Goal: Information Seeking & Learning: Find specific page/section

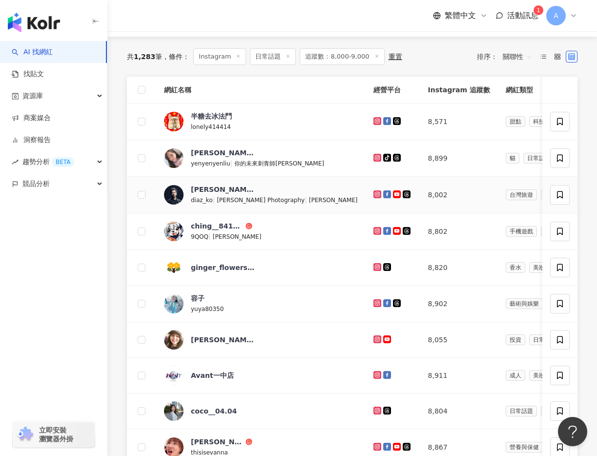
scroll to position [119, 0]
click at [374, 118] on icon at bounding box center [377, 121] width 6 height 6
click at [373, 154] on icon at bounding box center [377, 157] width 8 height 8
click at [374, 191] on icon at bounding box center [377, 194] width 6 height 6
click at [374, 228] on icon at bounding box center [377, 230] width 6 height 6
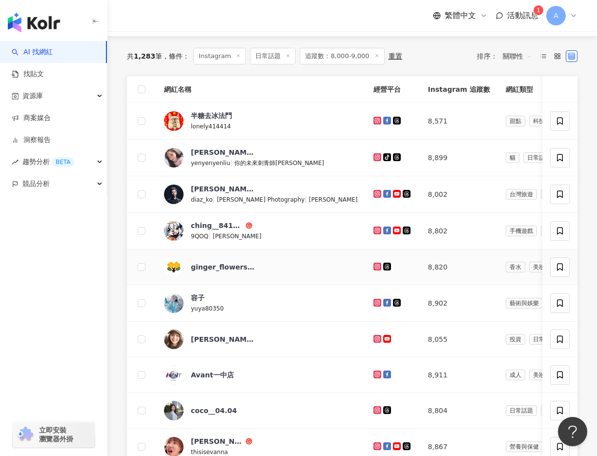
click at [373, 266] on icon at bounding box center [377, 267] width 8 height 8
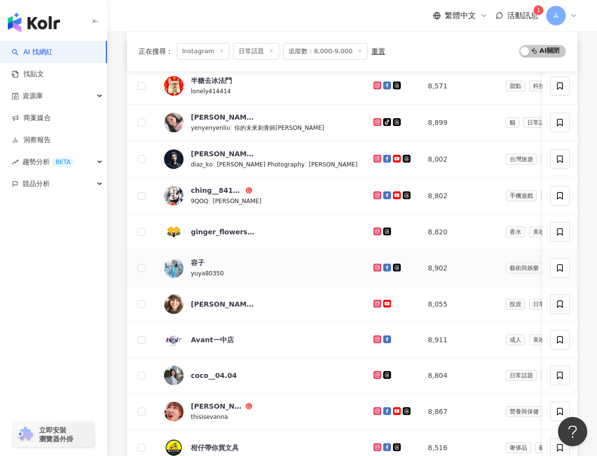
scroll to position [162, 0]
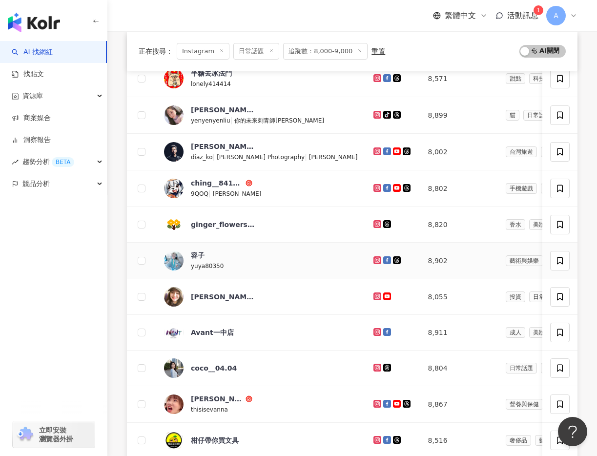
click at [374, 261] on icon at bounding box center [377, 260] width 6 height 6
click at [376, 295] on icon at bounding box center [376, 295] width 1 height 1
click at [373, 328] on icon at bounding box center [377, 332] width 8 height 8
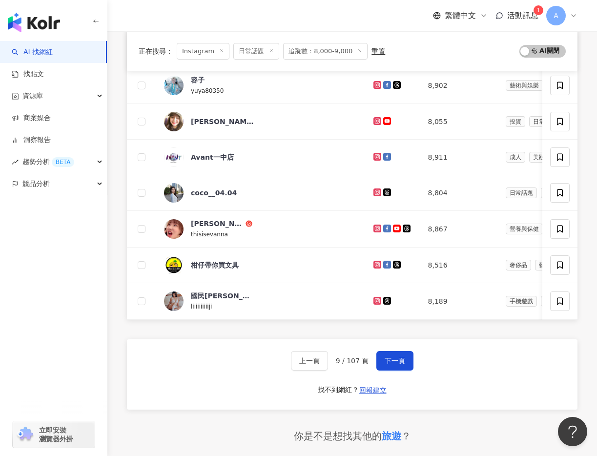
scroll to position [334, 0]
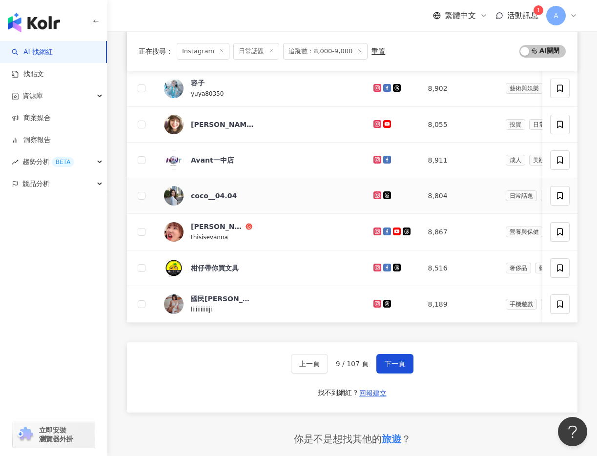
click at [373, 191] on icon at bounding box center [377, 195] width 8 height 8
click at [373, 227] on icon at bounding box center [377, 231] width 8 height 8
click at [376, 267] on icon at bounding box center [376, 266] width 1 height 1
click at [373, 300] on icon at bounding box center [377, 304] width 8 height 8
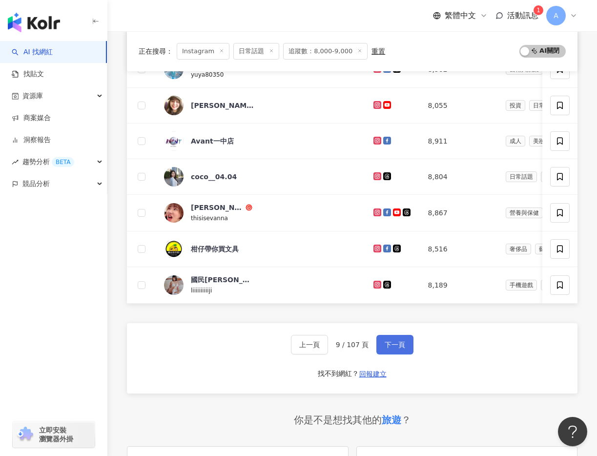
click at [400, 337] on button "下一頁" at bounding box center [394, 345] width 37 height 20
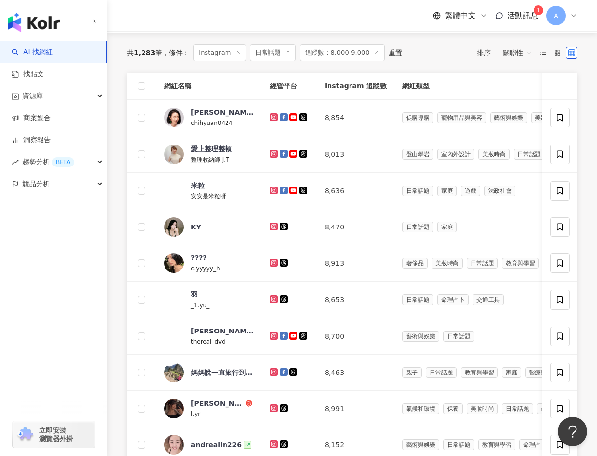
scroll to position [123, 0]
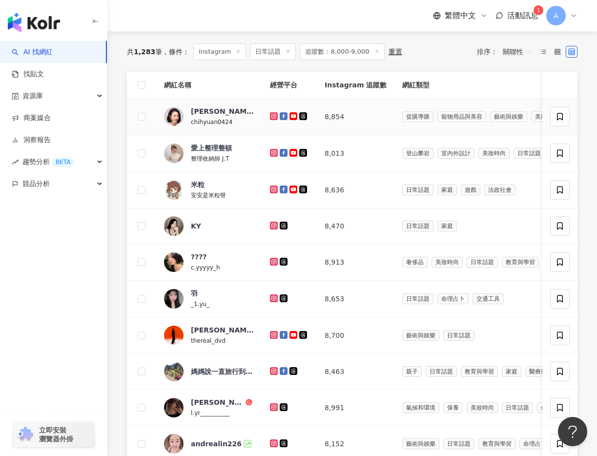
click at [270, 116] on icon at bounding box center [274, 116] width 8 height 8
click at [274, 150] on g at bounding box center [274, 153] width 8 height 8
click at [274, 187] on icon at bounding box center [274, 189] width 4 height 4
click at [273, 224] on icon at bounding box center [274, 226] width 6 height 6
click at [273, 261] on icon at bounding box center [273, 261] width 1 height 1
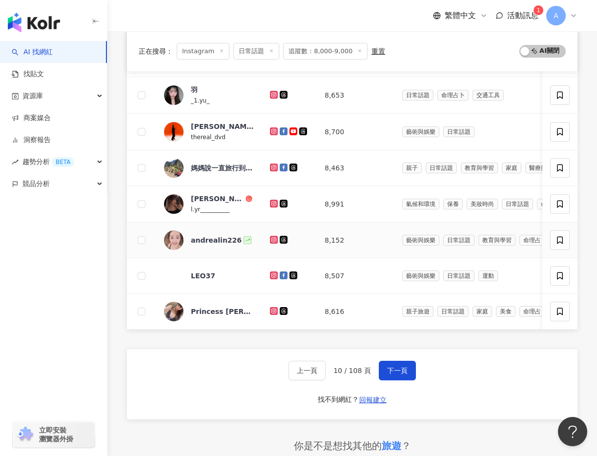
scroll to position [326, 0]
click at [385, 363] on button "下一頁" at bounding box center [397, 371] width 37 height 20
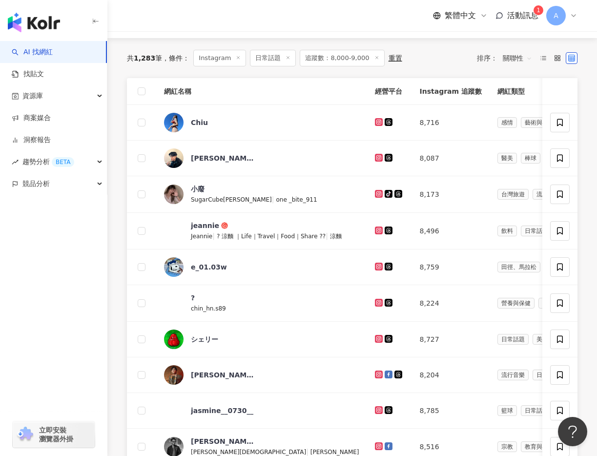
scroll to position [114, 0]
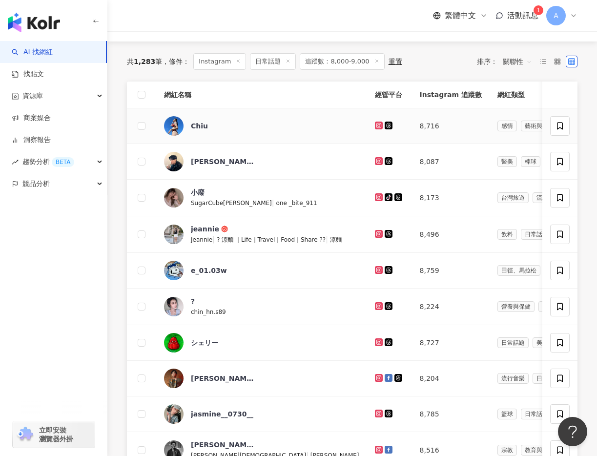
click at [375, 124] on icon at bounding box center [379, 126] width 8 height 8
click at [375, 161] on icon at bounding box center [379, 161] width 8 height 8
click at [375, 196] on icon at bounding box center [379, 197] width 8 height 8
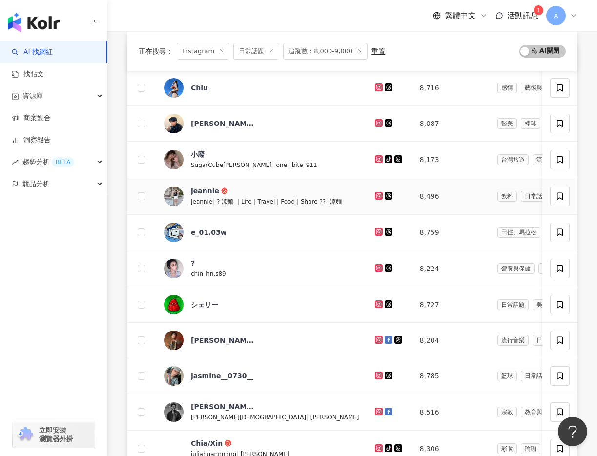
scroll to position [152, 0]
click at [375, 196] on icon at bounding box center [379, 195] width 8 height 8
click at [375, 228] on icon at bounding box center [379, 231] width 8 height 8
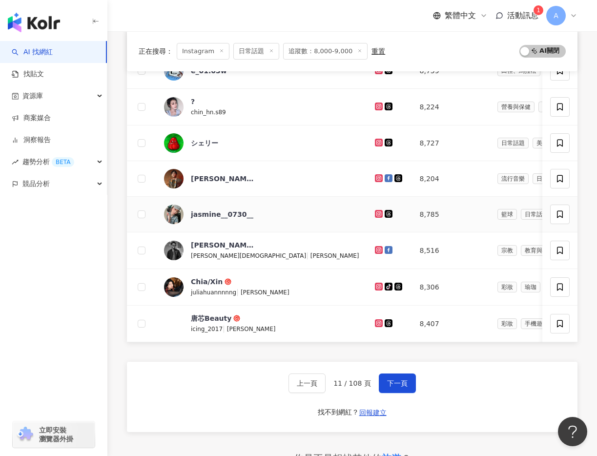
scroll to position [325, 0]
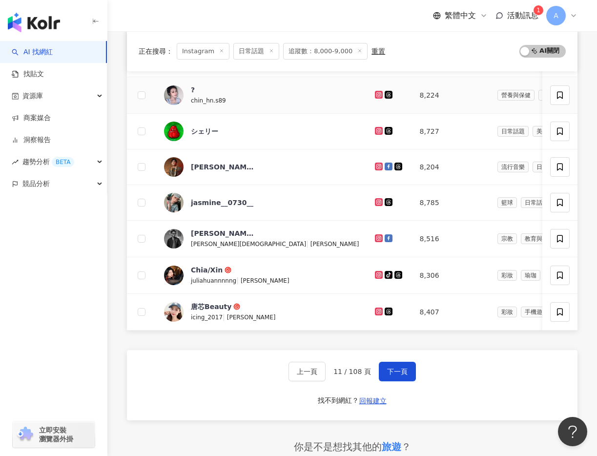
click at [376, 93] on icon at bounding box center [379, 95] width 6 height 6
click at [376, 128] on icon at bounding box center [378, 130] width 4 height 4
click at [376, 166] on icon at bounding box center [378, 166] width 4 height 4
click at [376, 202] on icon at bounding box center [378, 202] width 4 height 4
click at [375, 233] on div at bounding box center [389, 238] width 29 height 11
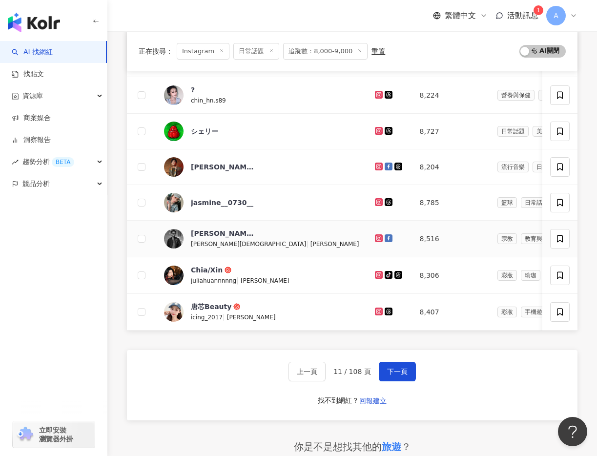
click at [376, 236] on icon at bounding box center [378, 238] width 4 height 4
click at [375, 271] on icon at bounding box center [379, 275] width 8 height 8
click at [376, 310] on icon at bounding box center [378, 311] width 4 height 4
click at [378, 311] on icon at bounding box center [378, 310] width 1 height 1
click at [376, 272] on icon at bounding box center [378, 274] width 4 height 4
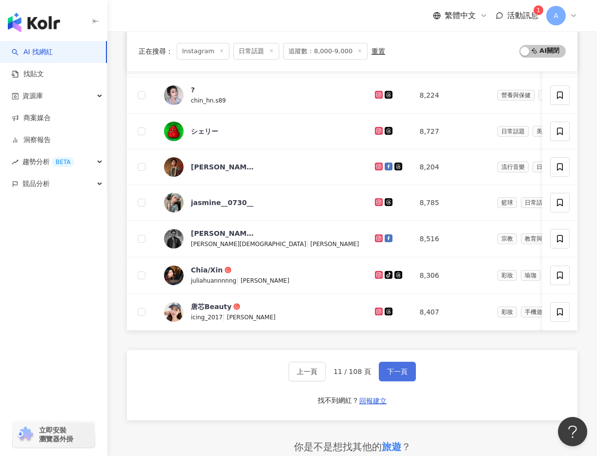
click at [396, 369] on span "下一頁" at bounding box center [397, 371] width 20 height 8
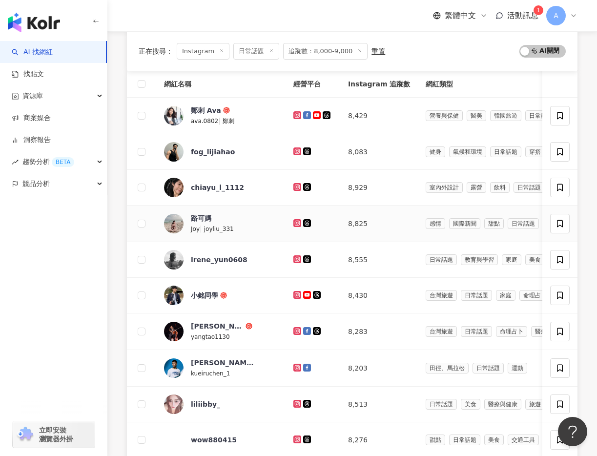
scroll to position [113, 0]
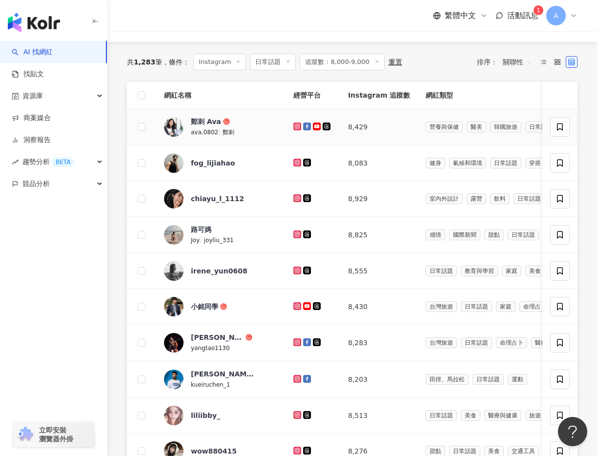
click at [296, 125] on icon at bounding box center [296, 125] width 1 height 1
click at [295, 162] on icon at bounding box center [297, 162] width 4 height 4
click at [293, 201] on icon at bounding box center [297, 198] width 8 height 8
click at [297, 233] on icon at bounding box center [297, 234] width 6 height 6
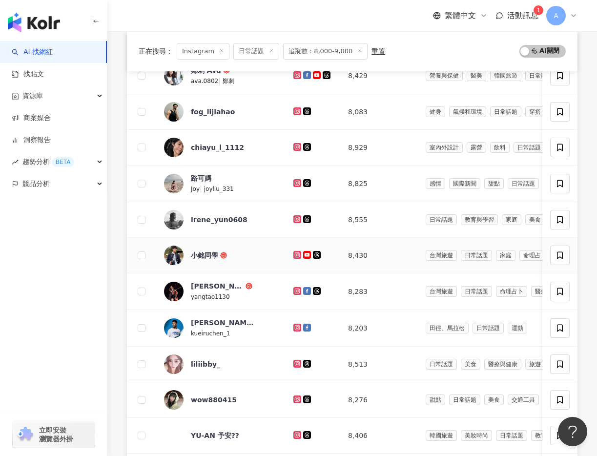
scroll to position [180, 0]
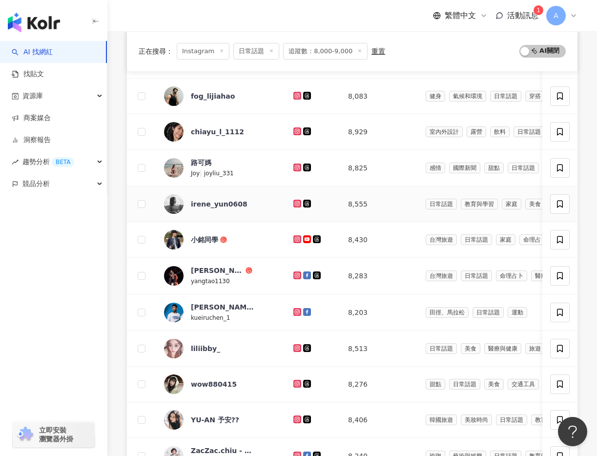
click at [295, 206] on icon at bounding box center [297, 204] width 8 height 8
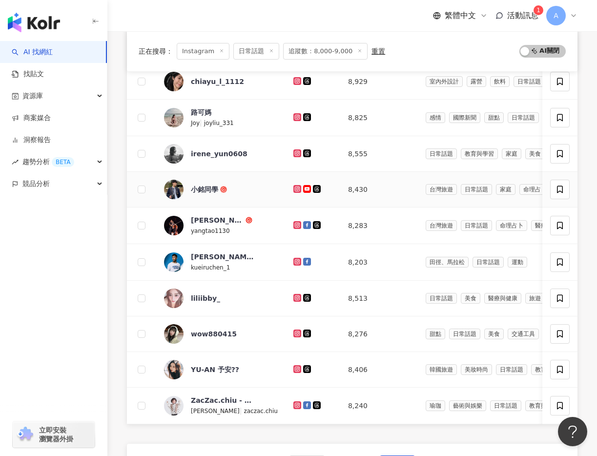
click at [295, 189] on icon at bounding box center [297, 189] width 6 height 6
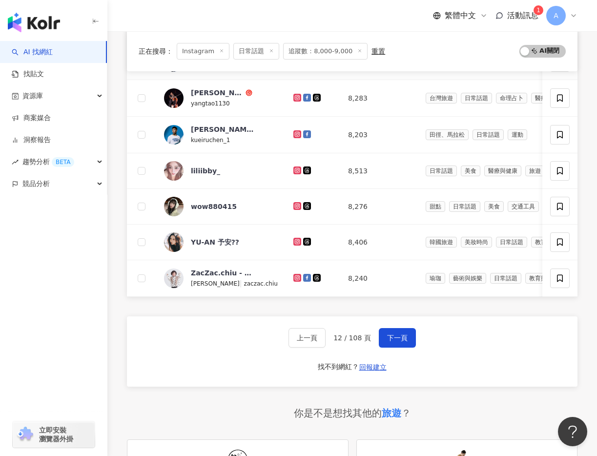
scroll to position [363, 0]
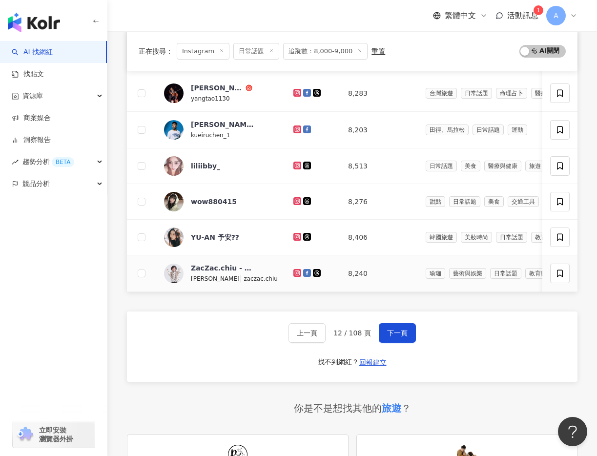
click at [296, 274] on icon at bounding box center [297, 272] width 4 height 4
click at [389, 333] on span "下一頁" at bounding box center [397, 333] width 20 height 8
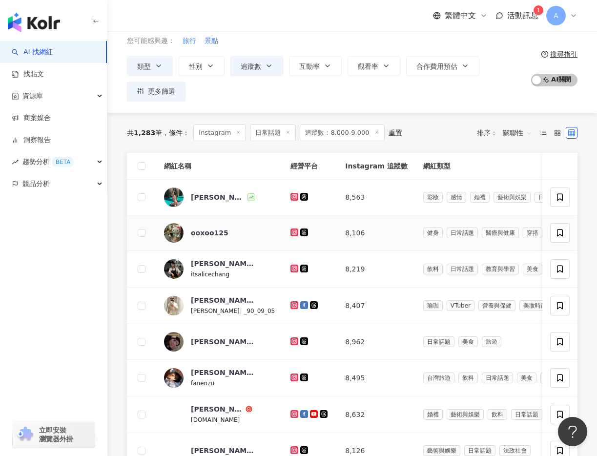
scroll to position [8, 0]
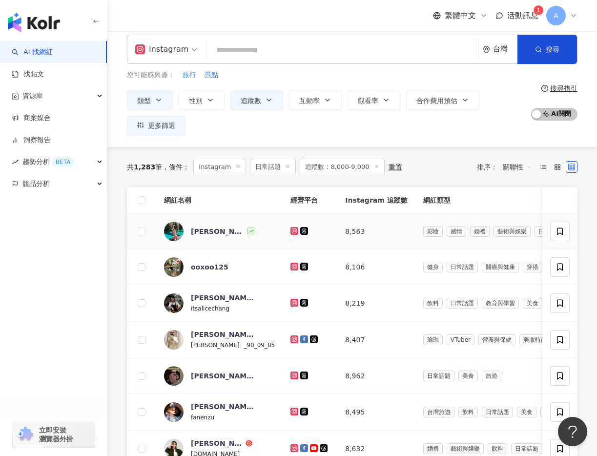
click at [296, 232] on icon at bounding box center [294, 230] width 4 height 4
click at [298, 264] on icon at bounding box center [294, 267] width 8 height 8
click at [298, 303] on icon at bounding box center [294, 303] width 6 height 6
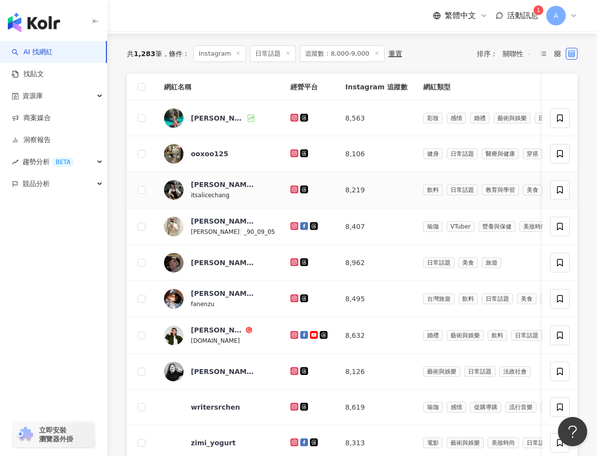
scroll to position [172, 0]
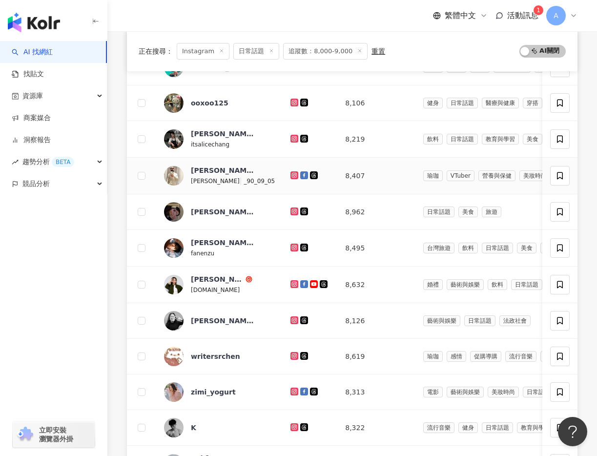
click at [298, 175] on icon at bounding box center [294, 175] width 6 height 6
click at [298, 209] on icon at bounding box center [294, 211] width 8 height 8
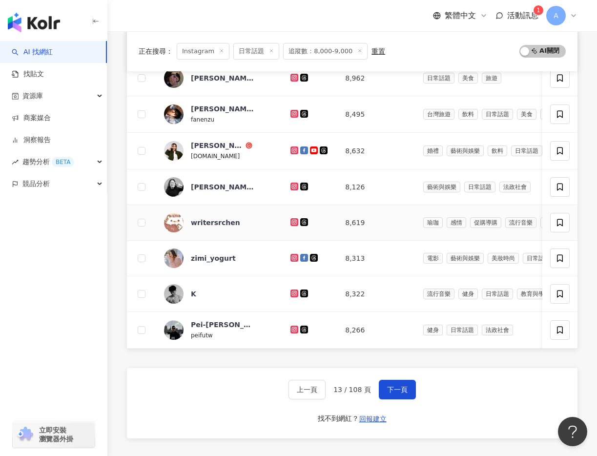
scroll to position [328, 0]
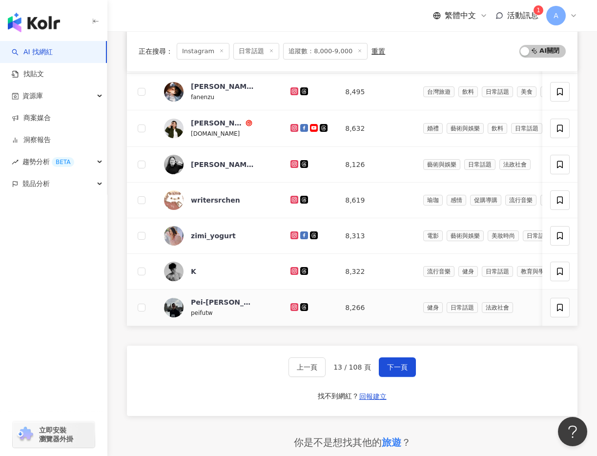
click at [296, 306] on icon at bounding box center [294, 307] width 4 height 4
click at [298, 268] on icon at bounding box center [294, 271] width 6 height 6
click at [298, 238] on icon at bounding box center [294, 235] width 8 height 8
click at [298, 163] on icon at bounding box center [294, 164] width 6 height 6
click at [298, 125] on icon at bounding box center [294, 128] width 6 height 6
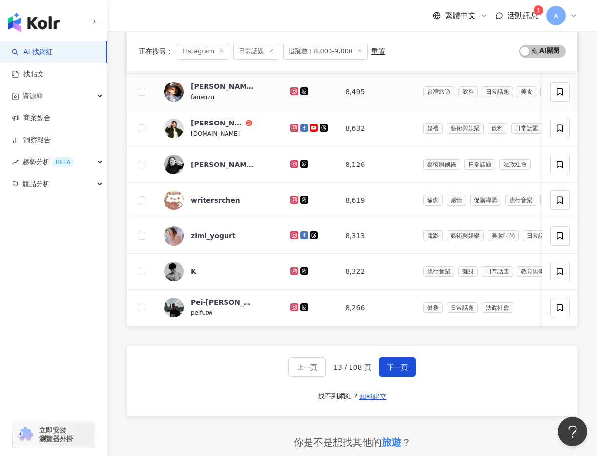
click at [295, 90] on icon at bounding box center [294, 90] width 1 height 1
click at [409, 363] on button "下一頁" at bounding box center [397, 367] width 37 height 20
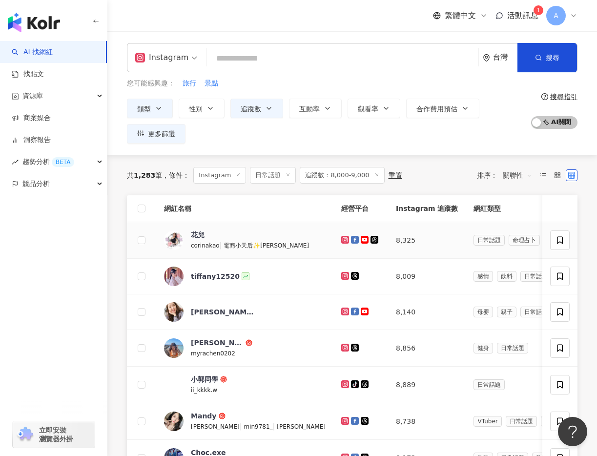
scroll to position [100, 0]
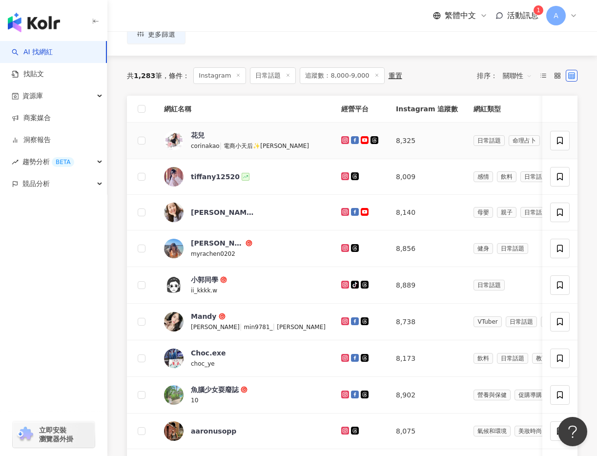
click at [342, 139] on icon at bounding box center [345, 140] width 6 height 6
click at [341, 171] on div at bounding box center [360, 176] width 39 height 11
click at [341, 173] on icon at bounding box center [345, 176] width 8 height 8
click at [341, 209] on icon at bounding box center [345, 212] width 8 height 8
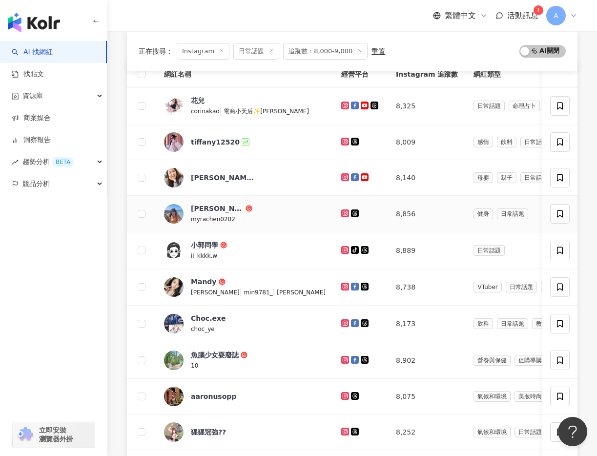
click at [344, 213] on icon at bounding box center [344, 212] width 1 height 1
click at [343, 250] on icon at bounding box center [345, 249] width 4 height 4
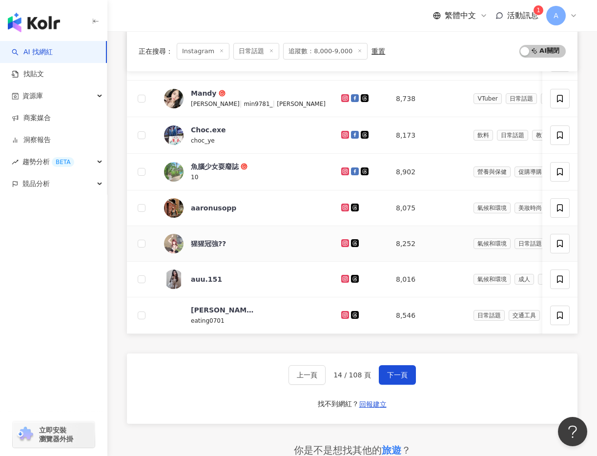
scroll to position [325, 0]
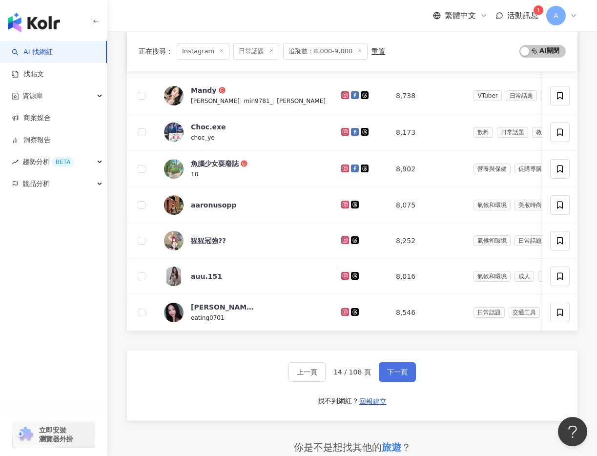
click at [399, 371] on span "下一頁" at bounding box center [397, 372] width 20 height 8
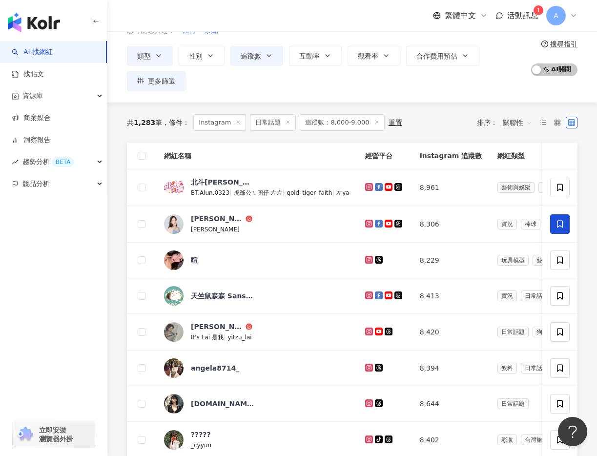
scroll to position [63, 0]
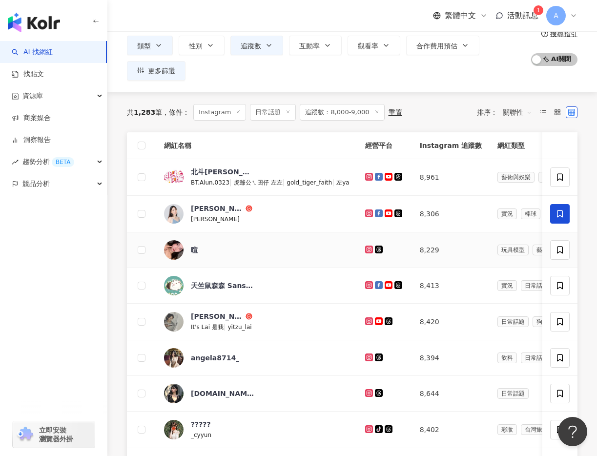
click at [366, 250] on icon at bounding box center [368, 249] width 4 height 4
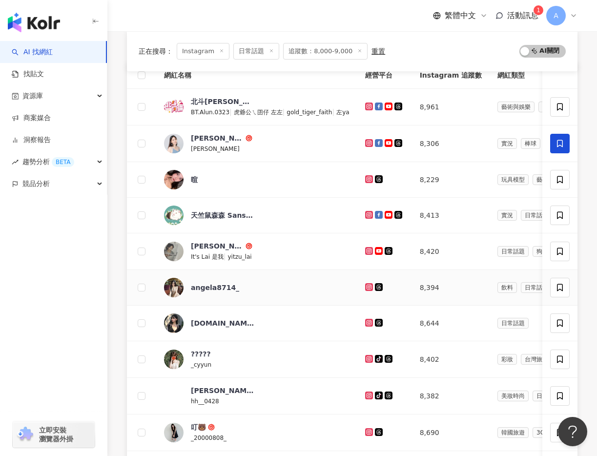
scroll to position [134, 0]
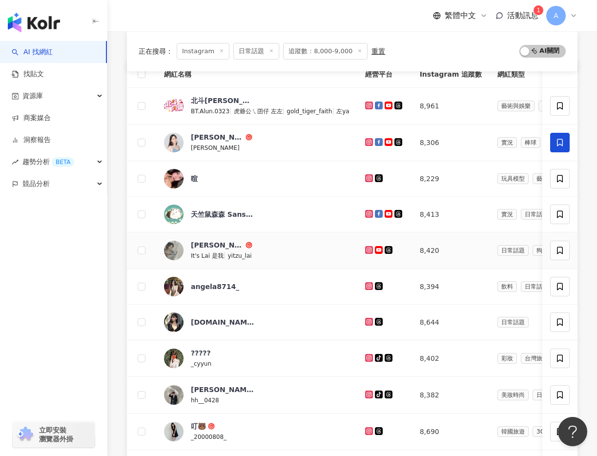
click at [367, 253] on link at bounding box center [370, 250] width 10 height 8
click at [366, 287] on icon at bounding box center [368, 286] width 4 height 4
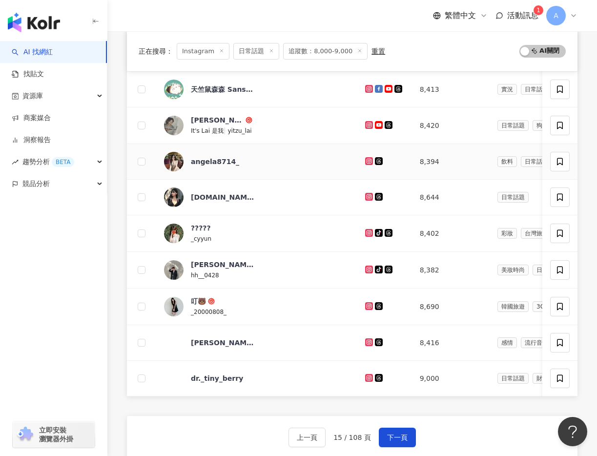
scroll to position [260, 0]
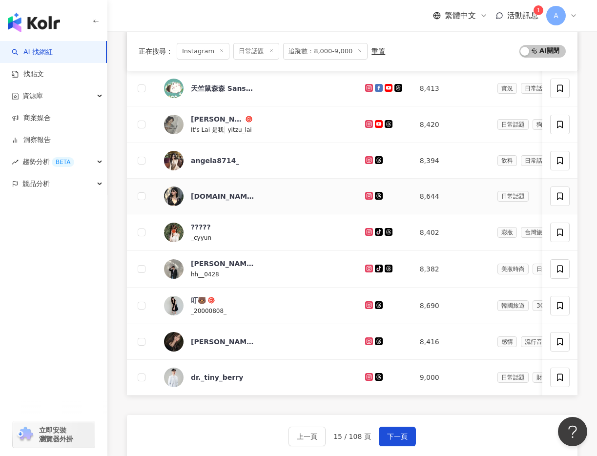
click at [366, 195] on icon at bounding box center [368, 195] width 4 height 4
click at [368, 229] on icon at bounding box center [369, 232] width 6 height 6
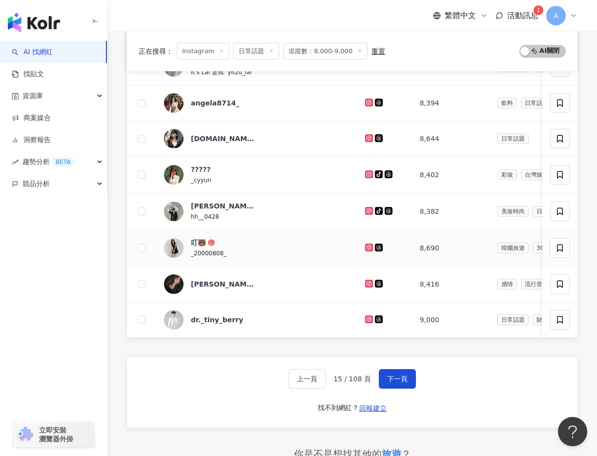
scroll to position [340, 0]
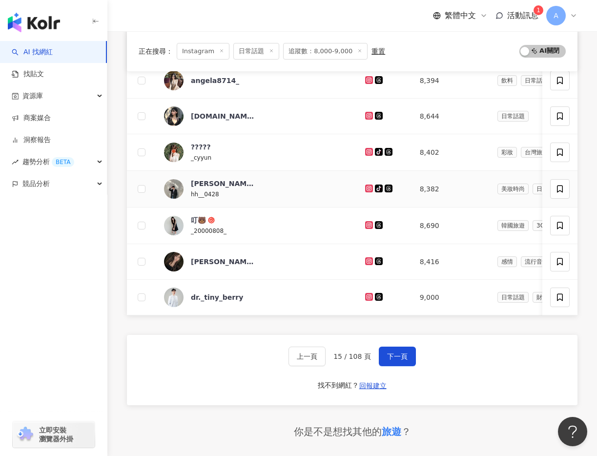
click at [368, 188] on icon at bounding box center [368, 187] width 1 height 1
click at [367, 221] on icon at bounding box center [369, 225] width 8 height 8
click at [366, 261] on icon at bounding box center [368, 261] width 4 height 4
click at [368, 297] on icon at bounding box center [368, 296] width 1 height 1
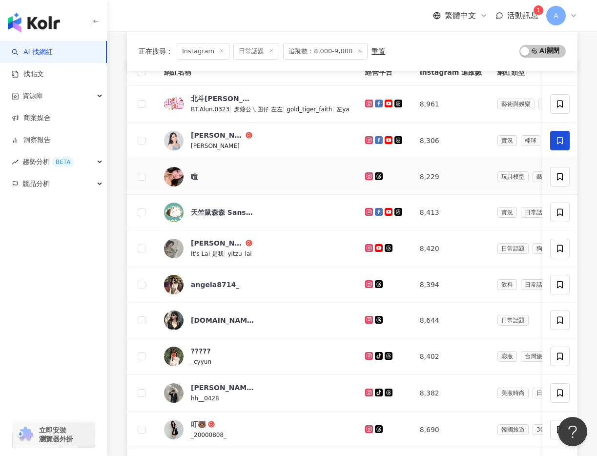
scroll to position [418, 0]
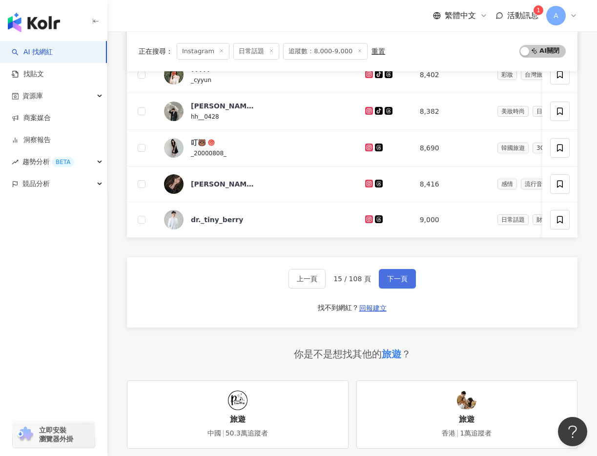
click at [405, 283] on button "下一頁" at bounding box center [397, 279] width 37 height 20
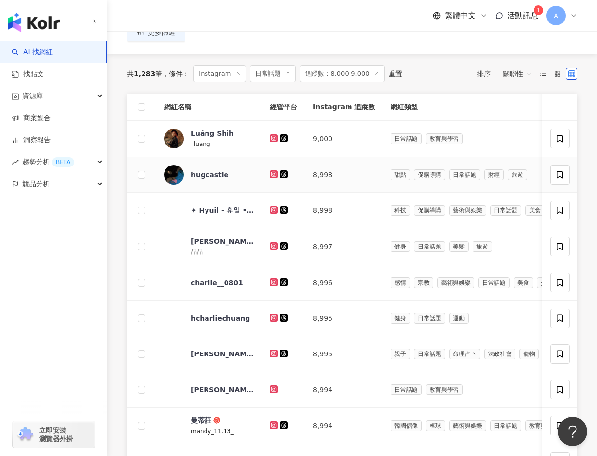
scroll to position [119, 0]
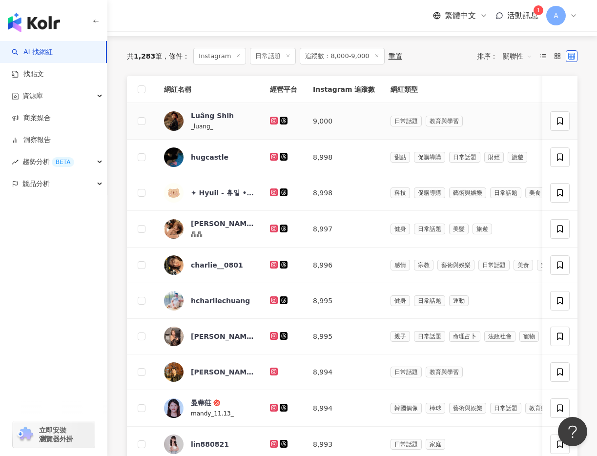
click at [275, 123] on icon at bounding box center [274, 121] width 8 height 8
click at [275, 153] on icon at bounding box center [274, 157] width 8 height 8
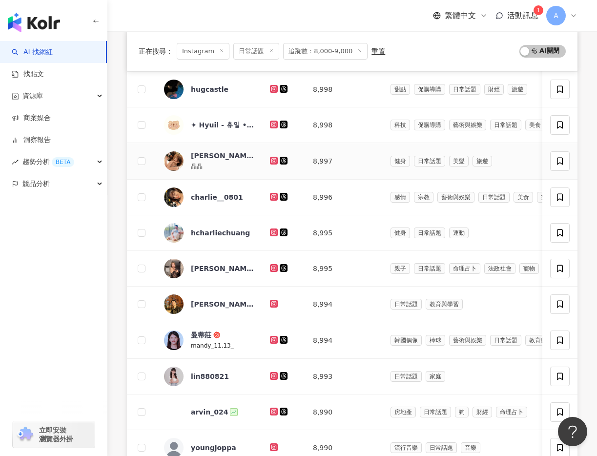
scroll to position [204, 0]
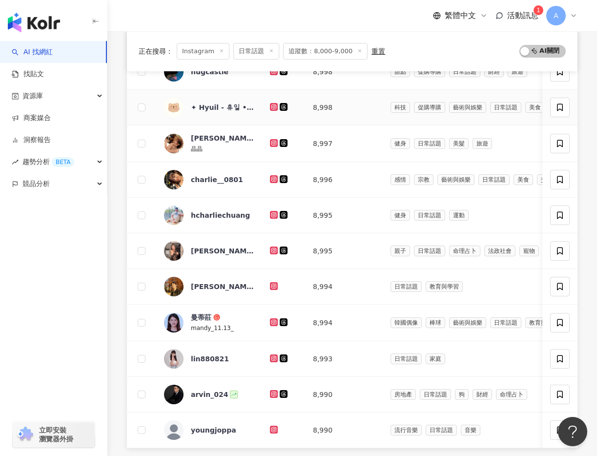
click at [274, 104] on icon at bounding box center [274, 107] width 8 height 8
click at [272, 141] on icon at bounding box center [274, 143] width 4 height 4
click at [272, 178] on icon at bounding box center [274, 179] width 4 height 4
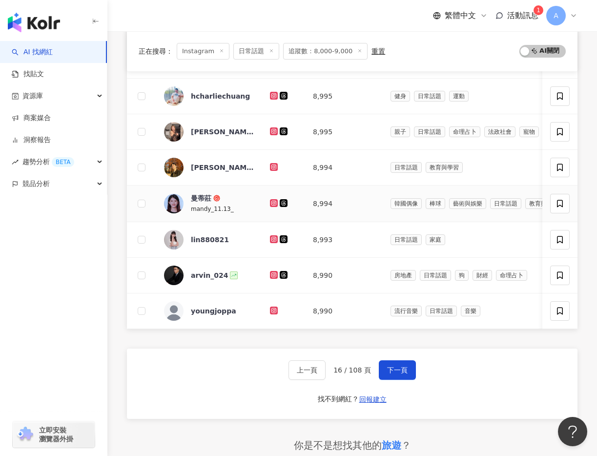
scroll to position [324, 0]
click at [274, 96] on icon at bounding box center [274, 95] width 6 height 6
click at [274, 130] on icon at bounding box center [273, 130] width 1 height 1
click at [274, 161] on td at bounding box center [283, 167] width 43 height 36
click at [274, 164] on icon at bounding box center [274, 166] width 4 height 4
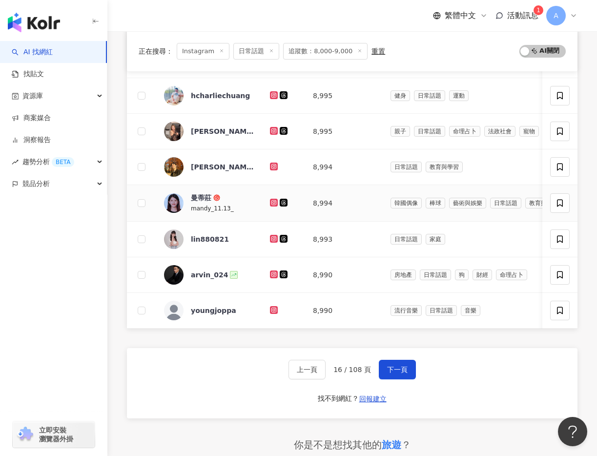
click at [276, 199] on icon at bounding box center [274, 203] width 8 height 8
click at [272, 239] on icon at bounding box center [274, 238] width 4 height 4
click at [274, 271] on icon at bounding box center [274, 274] width 8 height 8
click at [275, 305] on div at bounding box center [283, 310] width 27 height 11
click at [273, 308] on icon at bounding box center [274, 310] width 6 height 6
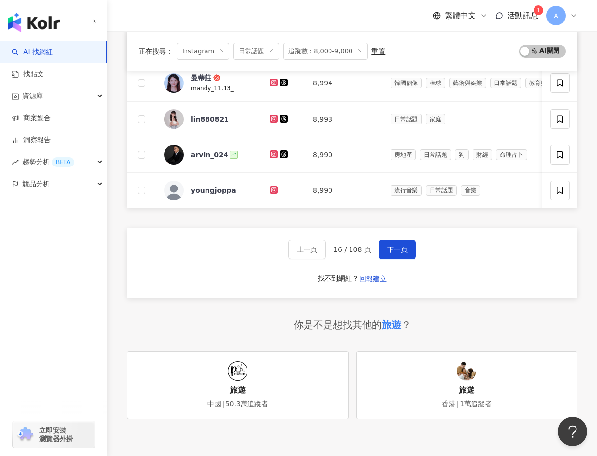
scroll to position [488, 0]
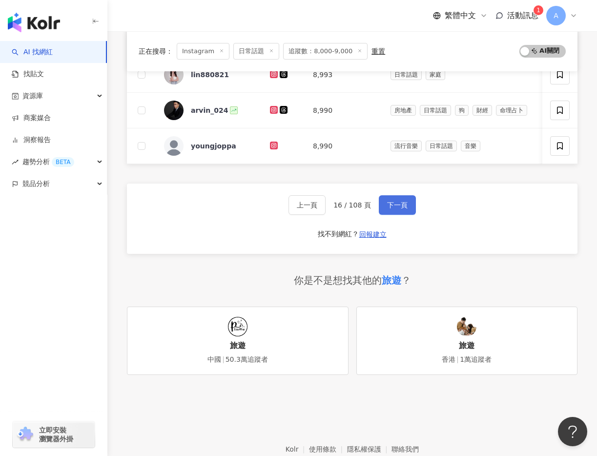
click at [402, 204] on span "下一頁" at bounding box center [397, 205] width 20 height 8
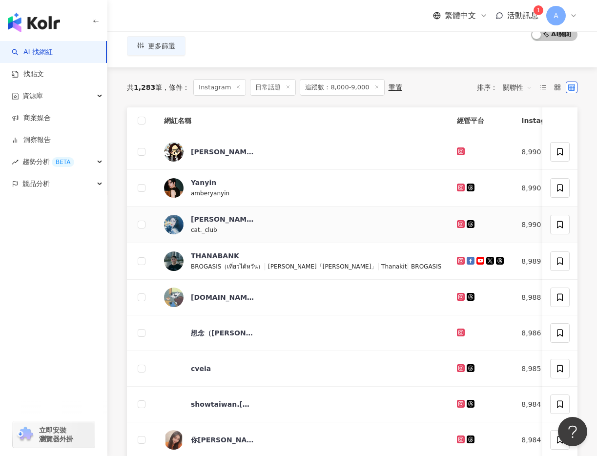
scroll to position [84, 0]
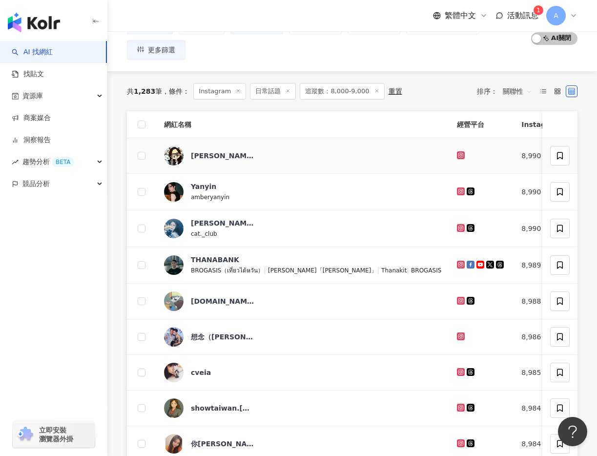
click at [459, 156] on icon at bounding box center [461, 155] width 4 height 4
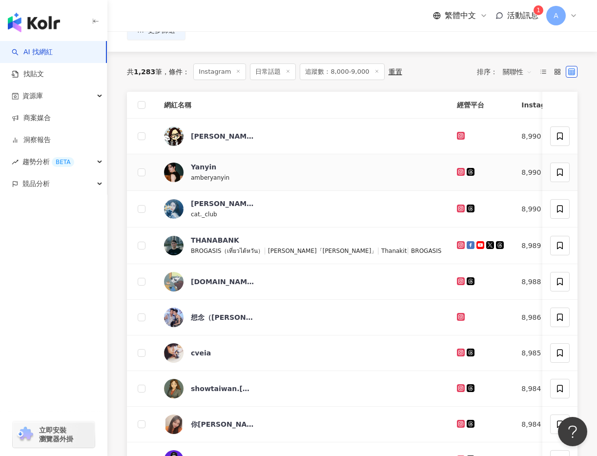
click at [457, 169] on icon at bounding box center [461, 172] width 8 height 8
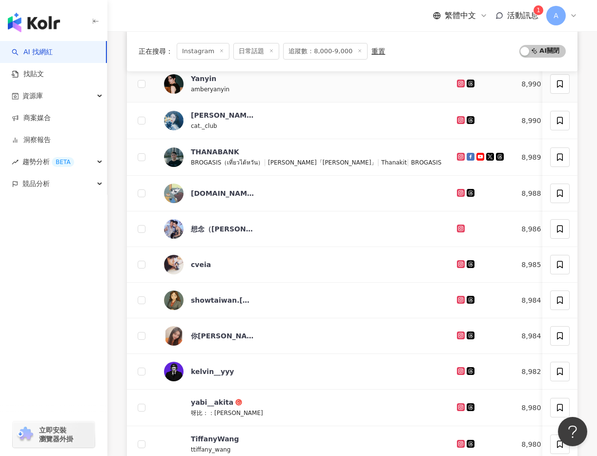
scroll to position [191, 0]
click at [457, 117] on icon at bounding box center [461, 121] width 8 height 8
click at [458, 154] on icon at bounding box center [461, 157] width 6 height 6
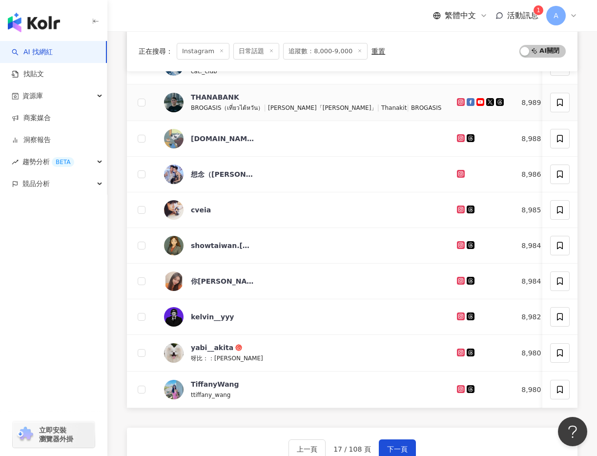
scroll to position [247, 0]
click at [460, 137] on icon at bounding box center [460, 137] width 1 height 1
click at [457, 170] on g at bounding box center [461, 173] width 8 height 8
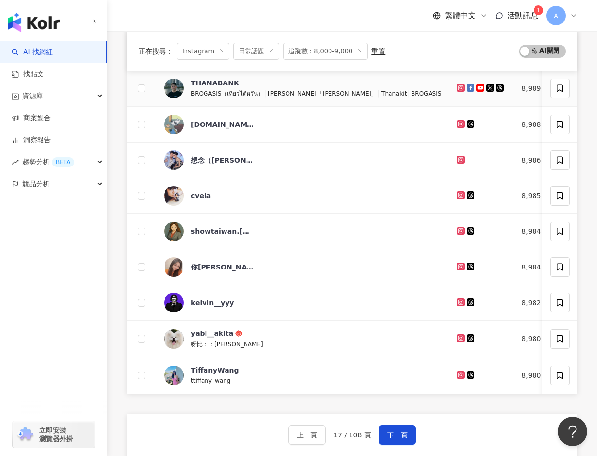
scroll to position [262, 0]
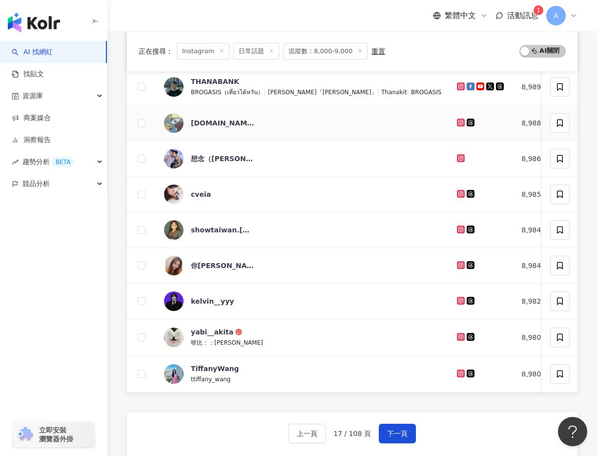
click at [458, 124] on icon at bounding box center [461, 123] width 6 height 6
click at [457, 155] on icon at bounding box center [461, 158] width 8 height 8
click at [457, 197] on link at bounding box center [462, 194] width 10 height 8
click at [457, 225] on icon at bounding box center [461, 229] width 8 height 8
click at [459, 266] on icon at bounding box center [461, 265] width 4 height 4
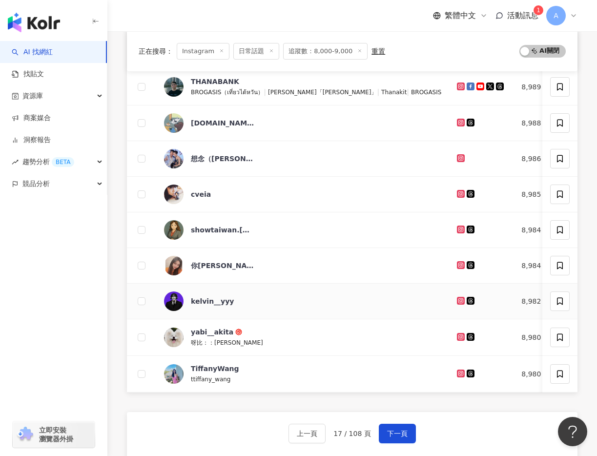
click at [458, 299] on icon at bounding box center [461, 301] width 6 height 6
click at [457, 340] on icon at bounding box center [461, 337] width 8 height 8
click at [457, 372] on g at bounding box center [461, 373] width 8 height 8
click at [383, 428] on button "下一頁" at bounding box center [397, 434] width 37 height 20
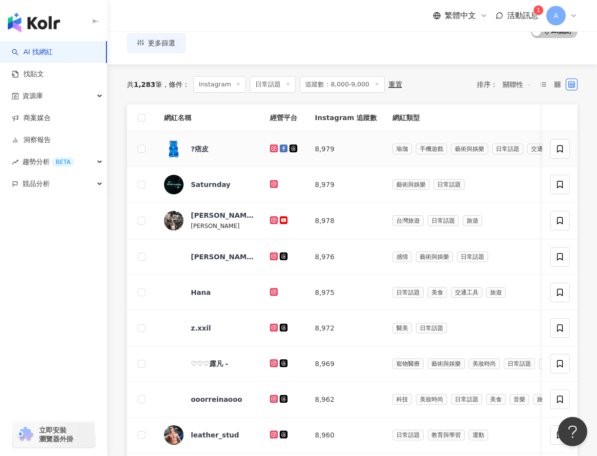
scroll to position [108, 0]
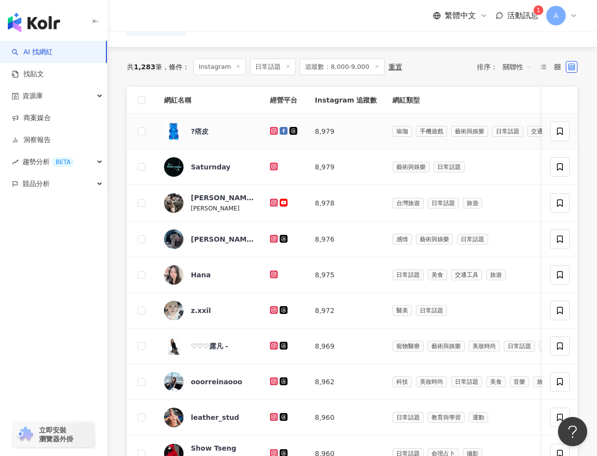
click at [273, 129] on icon at bounding box center [274, 130] width 4 height 4
click at [273, 201] on icon at bounding box center [274, 202] width 4 height 4
click at [274, 235] on icon at bounding box center [274, 239] width 8 height 8
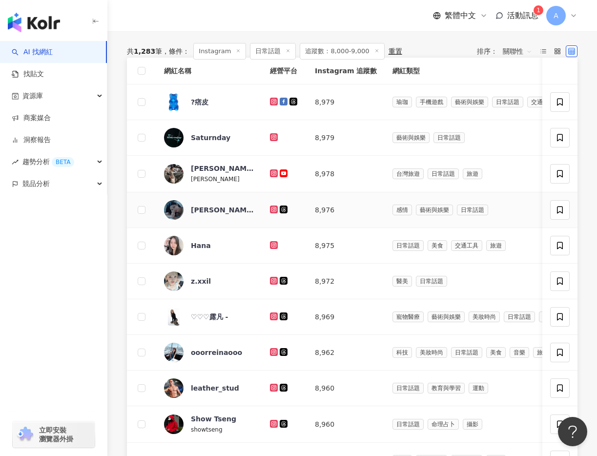
scroll to position [149, 0]
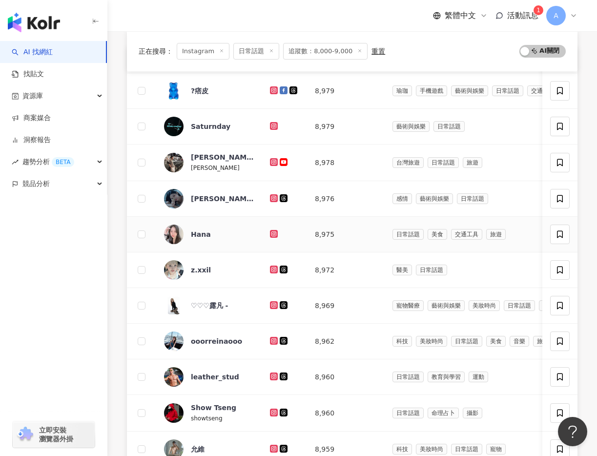
click at [274, 232] on icon at bounding box center [274, 233] width 4 height 4
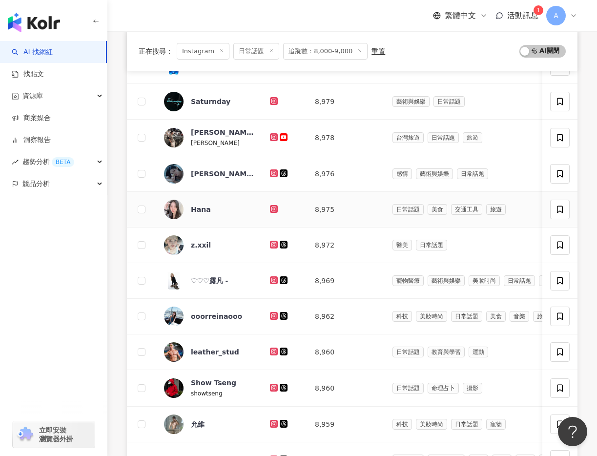
scroll to position [182, 0]
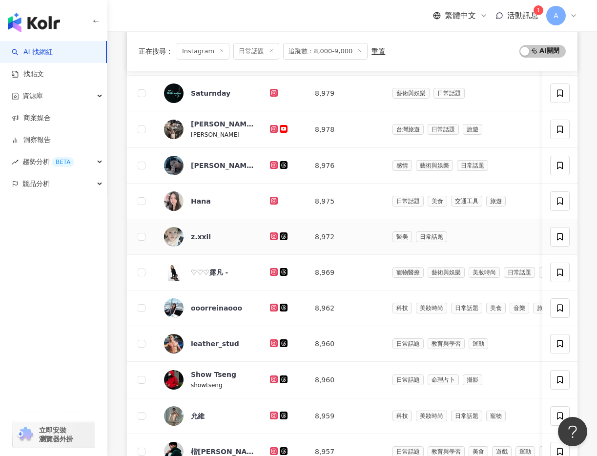
click at [274, 234] on icon at bounding box center [274, 236] width 6 height 6
click at [276, 270] on icon at bounding box center [274, 272] width 6 height 6
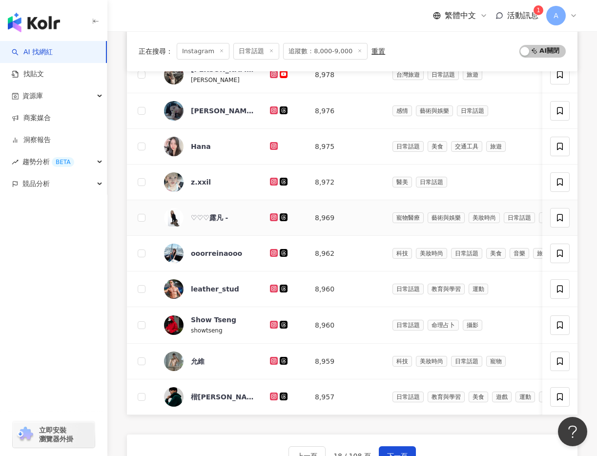
scroll to position [241, 0]
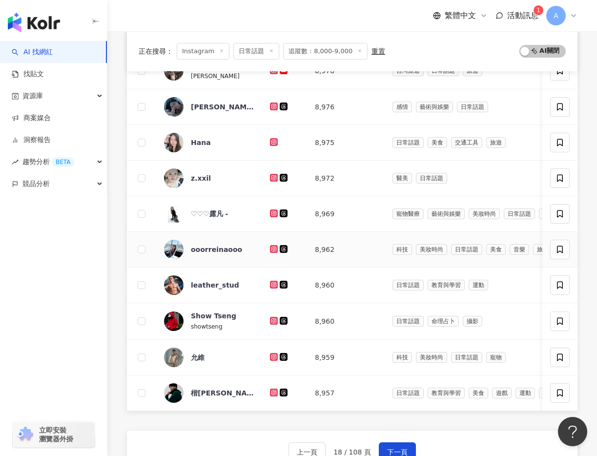
click at [276, 247] on icon at bounding box center [274, 249] width 6 height 6
click at [270, 286] on icon at bounding box center [274, 285] width 8 height 8
click at [275, 319] on icon at bounding box center [274, 321] width 6 height 6
click at [275, 352] on div at bounding box center [284, 357] width 29 height 11
click at [273, 391] on icon at bounding box center [273, 391] width 1 height 1
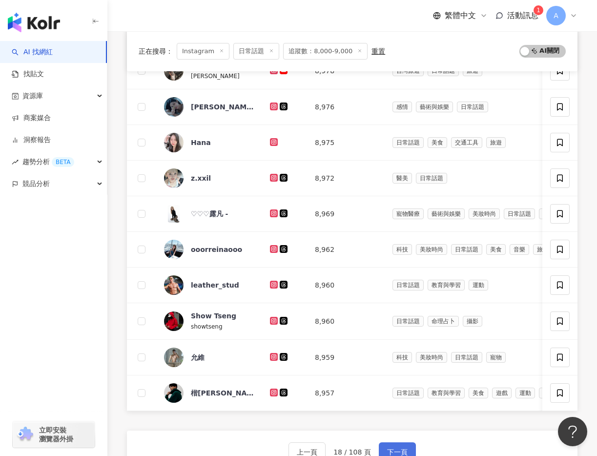
click at [396, 453] on span "下一頁" at bounding box center [397, 452] width 20 height 8
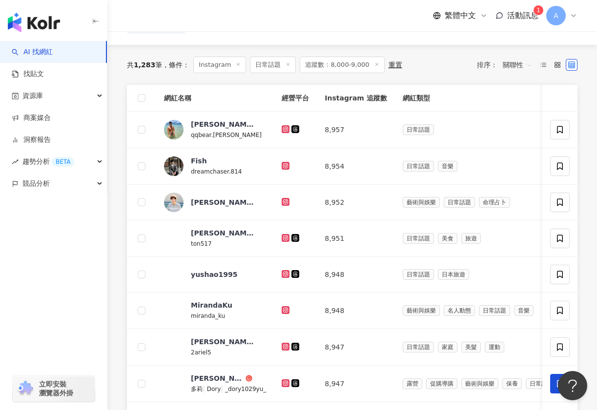
scroll to position [127, 0]
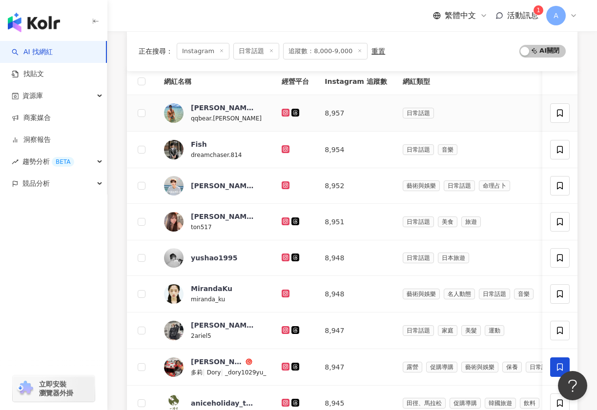
click at [283, 114] on icon at bounding box center [286, 113] width 6 height 6
click at [283, 147] on icon at bounding box center [286, 149] width 6 height 6
click at [285, 184] on icon at bounding box center [286, 186] width 6 height 6
click at [285, 219] on icon at bounding box center [286, 222] width 6 height 6
click at [279, 259] on td at bounding box center [295, 259] width 43 height 36
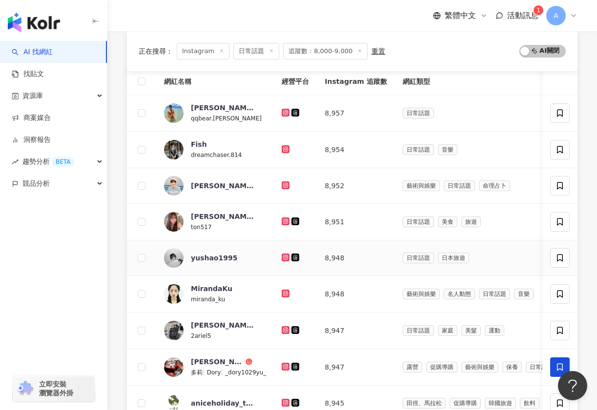
click at [282, 259] on icon at bounding box center [286, 258] width 8 height 8
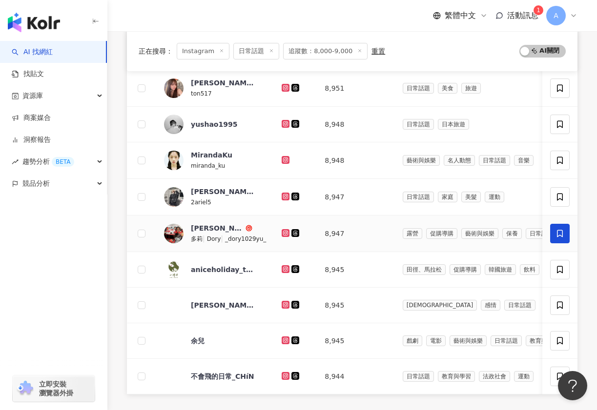
scroll to position [271, 0]
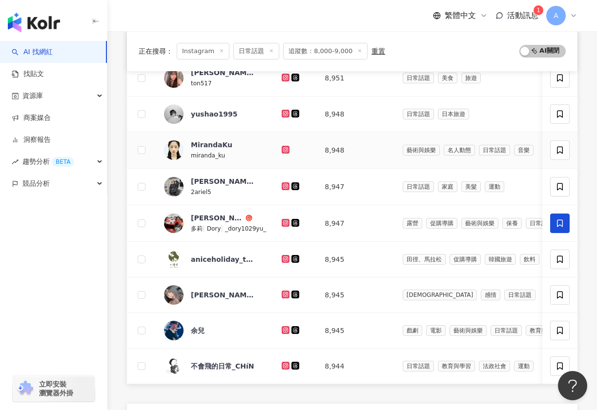
click at [282, 143] on td at bounding box center [295, 150] width 43 height 37
click at [284, 151] on icon at bounding box center [286, 149] width 4 height 4
click at [285, 184] on icon at bounding box center [286, 186] width 4 height 4
click at [285, 222] on icon at bounding box center [285, 222] width 1 height 1
click at [283, 292] on icon at bounding box center [286, 295] width 6 height 6
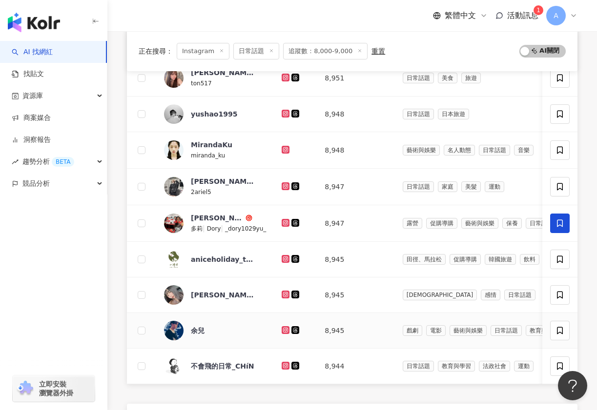
click at [285, 331] on icon at bounding box center [286, 330] width 6 height 6
click at [285, 365] on icon at bounding box center [286, 366] width 6 height 6
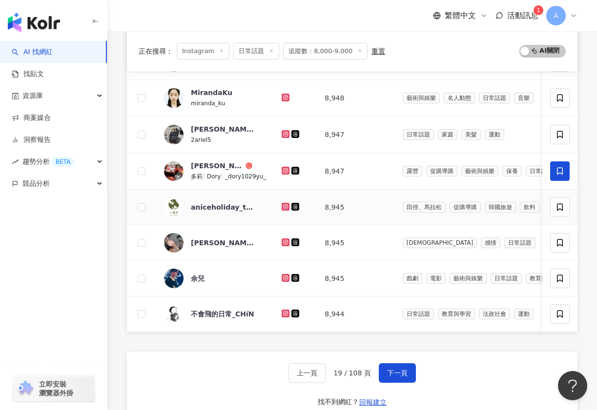
scroll to position [345, 0]
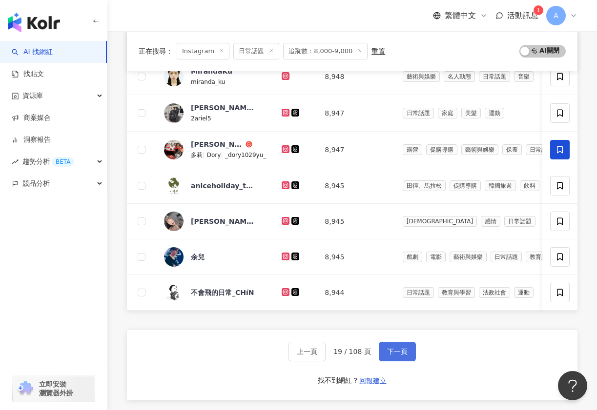
click at [384, 346] on button "下一頁" at bounding box center [397, 352] width 37 height 20
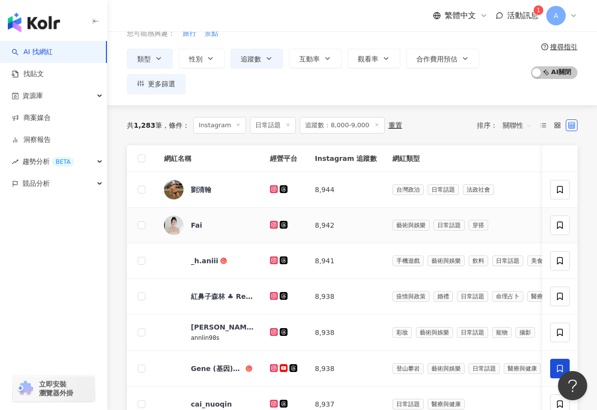
scroll to position [21, 0]
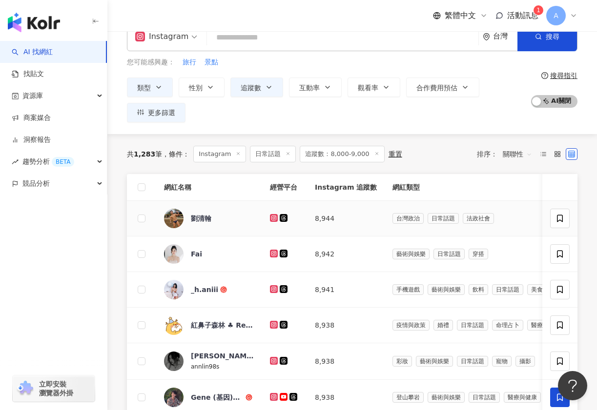
click at [277, 218] on icon at bounding box center [274, 218] width 8 height 8
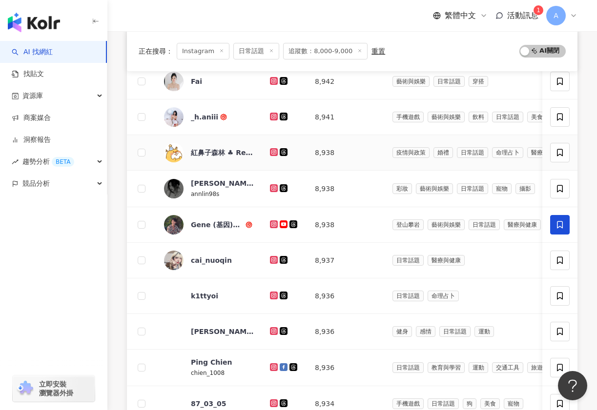
scroll to position [193, 0]
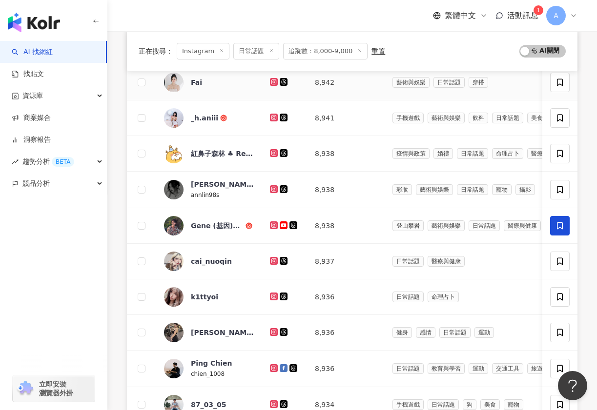
click at [272, 83] on icon at bounding box center [274, 82] width 6 height 6
click at [272, 117] on icon at bounding box center [274, 117] width 4 height 4
click at [272, 149] on icon at bounding box center [274, 153] width 8 height 8
click at [274, 186] on icon at bounding box center [274, 189] width 8 height 8
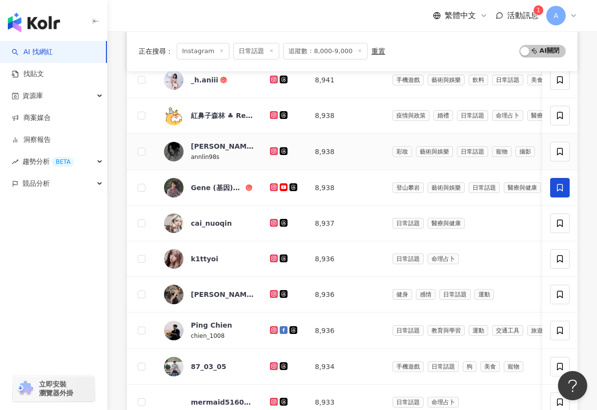
scroll to position [241, 0]
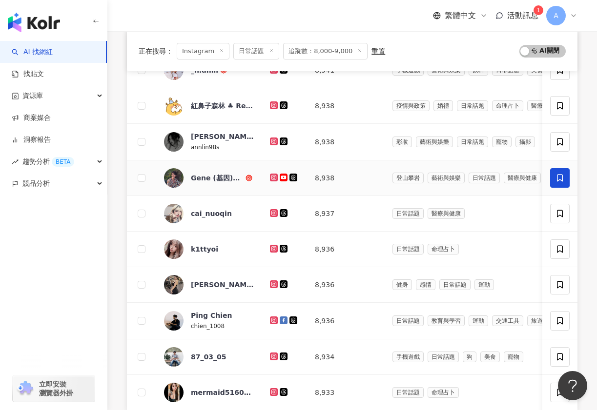
click at [275, 178] on icon at bounding box center [274, 178] width 6 height 6
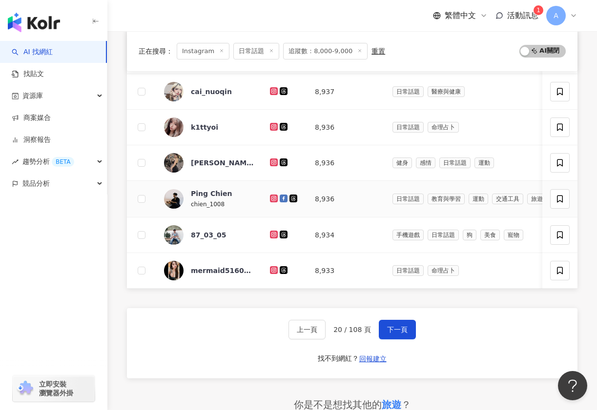
scroll to position [361, 0]
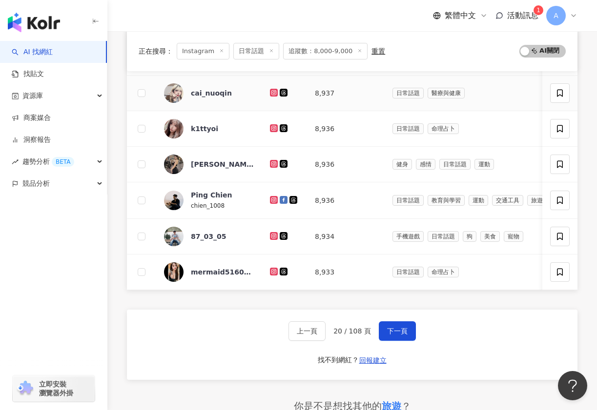
click at [273, 94] on icon at bounding box center [274, 92] width 4 height 4
click at [274, 127] on icon at bounding box center [273, 127] width 1 height 1
click at [272, 163] on icon at bounding box center [274, 164] width 4 height 4
click at [273, 198] on icon at bounding box center [274, 200] width 6 height 6
click at [272, 238] on icon at bounding box center [274, 236] width 6 height 6
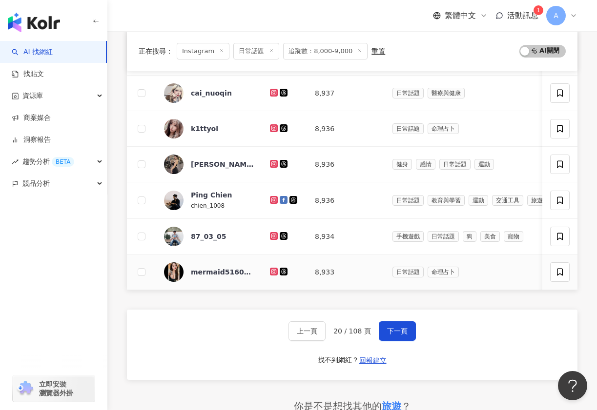
click at [273, 269] on icon at bounding box center [274, 272] width 6 height 6
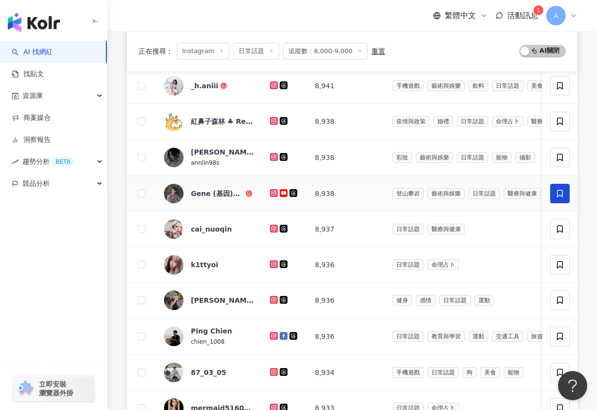
scroll to position [346, 0]
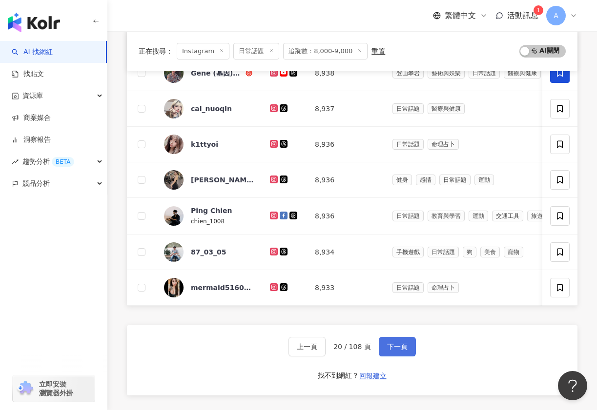
click at [400, 341] on button "下一頁" at bounding box center [397, 347] width 37 height 20
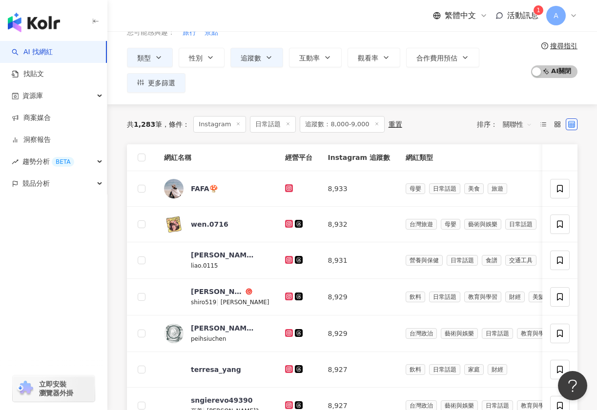
scroll to position [104, 0]
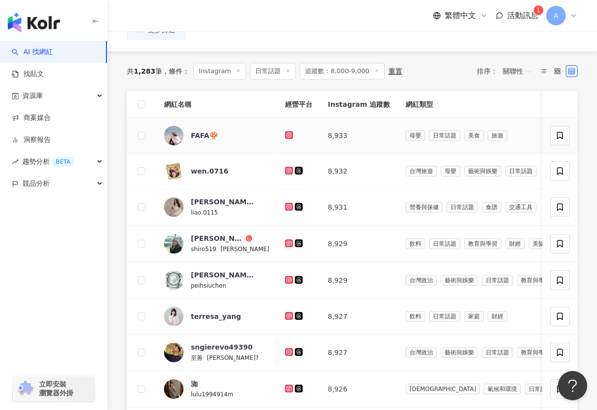
click at [288, 135] on icon at bounding box center [288, 134] width 1 height 1
click at [288, 170] on icon at bounding box center [288, 170] width 1 height 1
click at [288, 206] on icon at bounding box center [288, 206] width 1 height 1
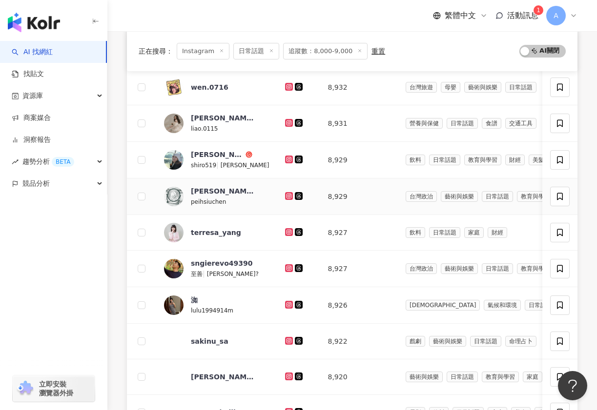
scroll to position [192, 0]
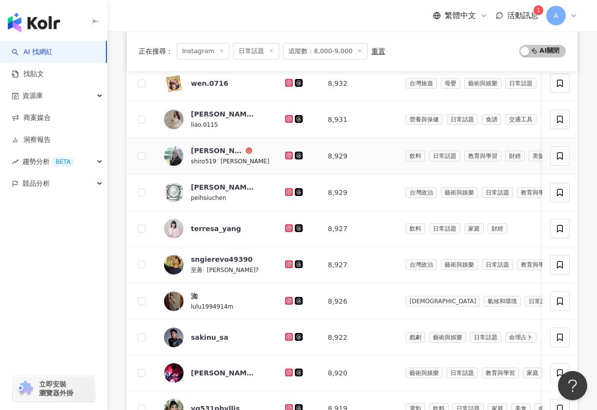
click at [285, 151] on div at bounding box center [298, 156] width 27 height 11
click at [286, 154] on icon at bounding box center [288, 155] width 4 height 4
click at [285, 195] on icon at bounding box center [289, 192] width 8 height 8
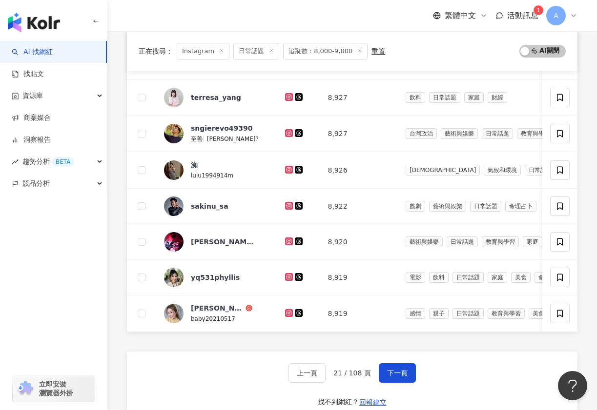
scroll to position [324, 0]
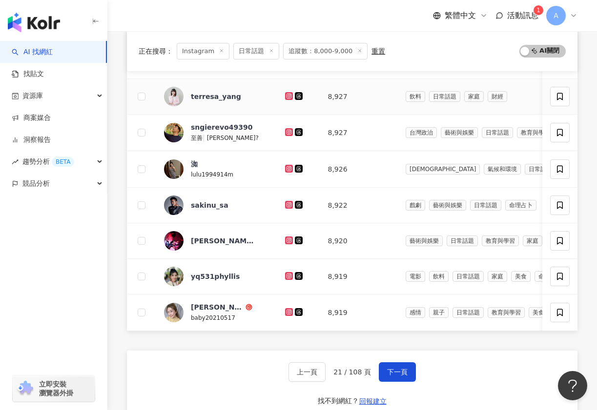
click at [285, 93] on icon at bounding box center [289, 96] width 8 height 8
click at [285, 135] on icon at bounding box center [289, 132] width 8 height 8
click at [285, 171] on icon at bounding box center [289, 169] width 8 height 8
click at [286, 203] on icon at bounding box center [289, 205] width 6 height 6
click at [286, 243] on icon at bounding box center [289, 241] width 6 height 6
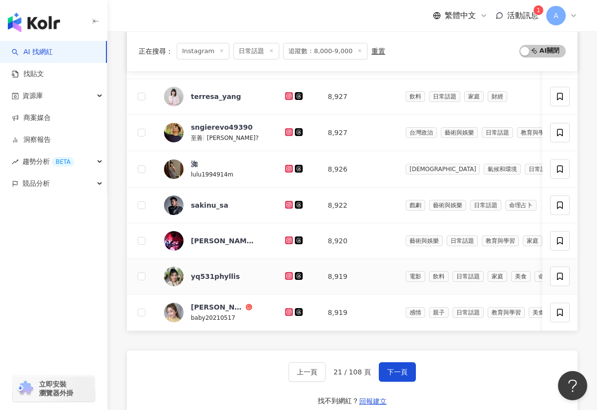
click at [286, 274] on icon at bounding box center [288, 276] width 4 height 4
click at [285, 317] on div at bounding box center [298, 312] width 27 height 11
click at [286, 312] on icon at bounding box center [289, 312] width 6 height 6
click at [396, 374] on span "下一頁" at bounding box center [397, 372] width 20 height 8
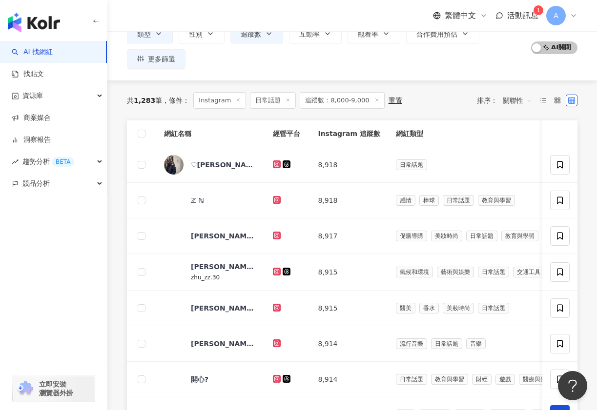
scroll to position [110, 0]
